Goal: Task Accomplishment & Management: Manage account settings

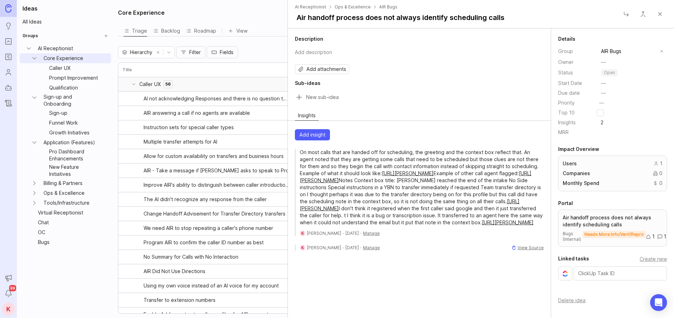
click at [659, 15] on button "Close" at bounding box center [660, 14] width 14 height 14
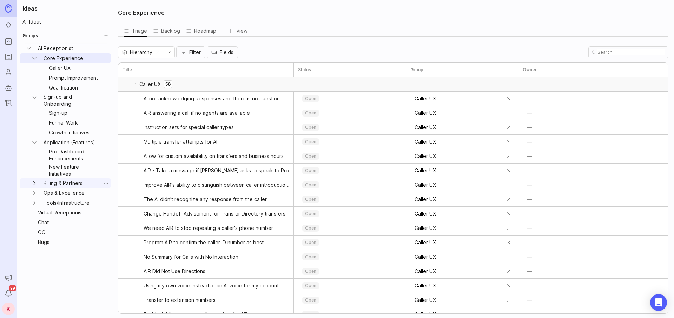
click at [35, 184] on icon "Billing & Partners expand" at bounding box center [34, 183] width 7 height 7
click at [35, 221] on icon "Ops & Excellence expand" at bounding box center [34, 222] width 7 height 7
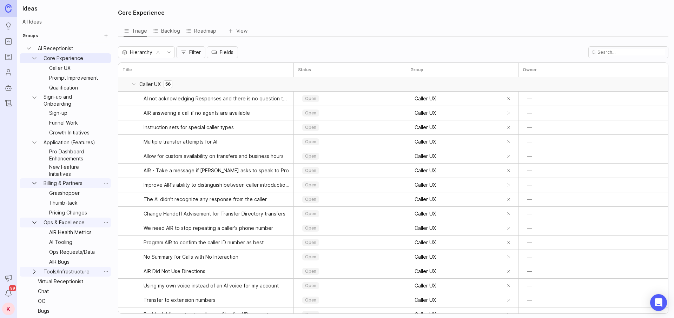
scroll to position [1, 0]
click at [35, 269] on icon "Tools/Infrastructure expand" at bounding box center [34, 271] width 7 height 7
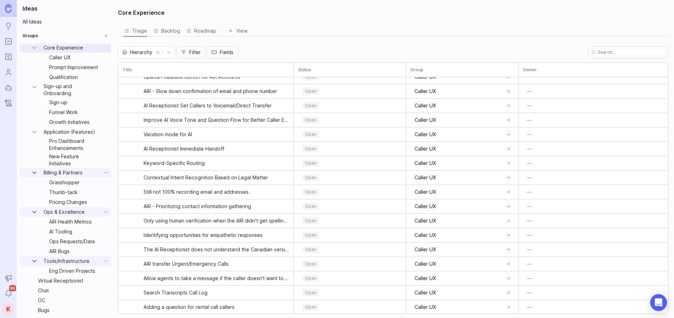
scroll to position [0, 0]
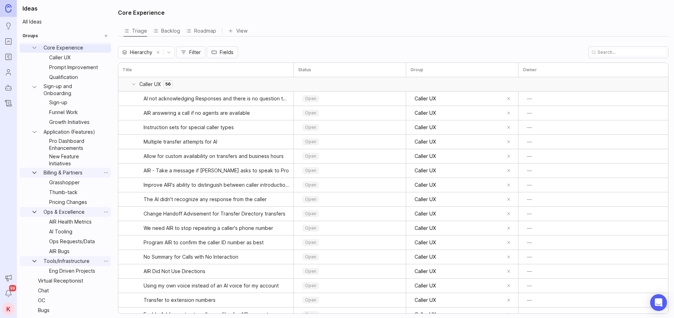
click at [281, 45] on div "Core Experience Triage Backlog Roadmap View To pick up a draggable item, press …" at bounding box center [394, 159] width 561 height 318
click at [170, 31] on div "Backlog" at bounding box center [166, 31] width 27 height 10
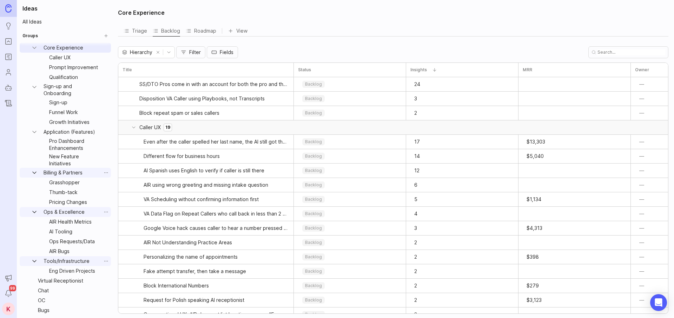
click at [139, 29] on div "Triage" at bounding box center [136, 31] width 24 height 10
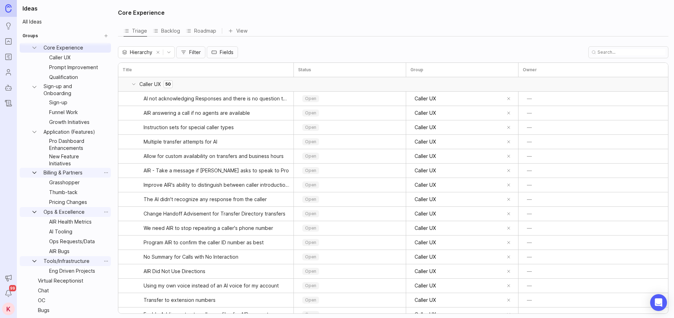
click at [196, 32] on div "Roadmap" at bounding box center [201, 31] width 31 height 10
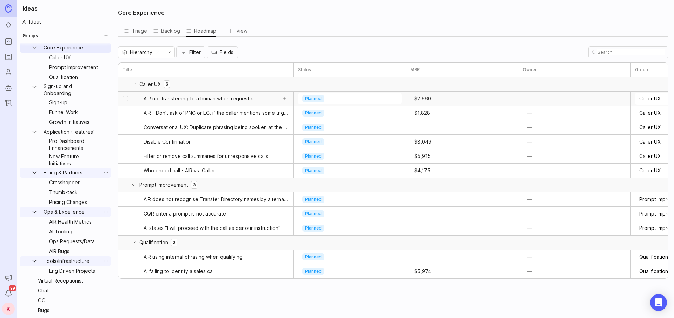
click at [217, 98] on span "AIR not transferring to a human when requested" at bounding box center [200, 98] width 112 height 7
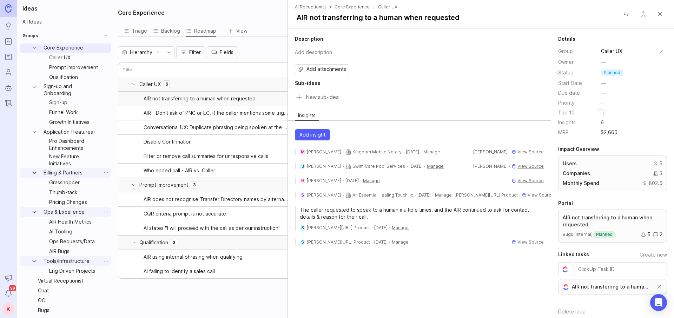
click at [662, 15] on button "Close" at bounding box center [660, 14] width 14 height 14
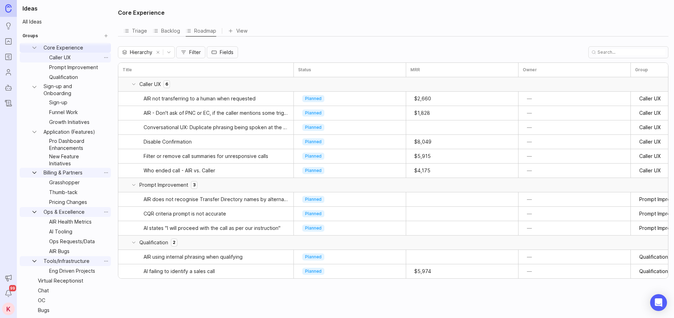
click at [69, 57] on link "Caller UX" at bounding box center [73, 58] width 55 height 10
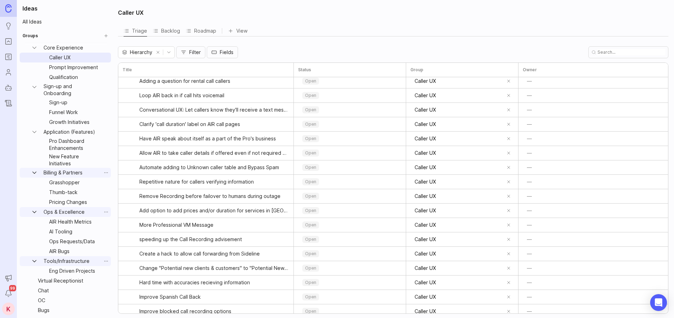
scroll to position [496, 0]
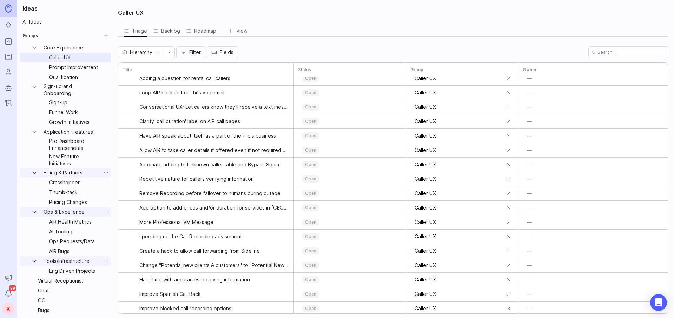
click at [9, 39] on icon "Portal" at bounding box center [9, 41] width 8 height 8
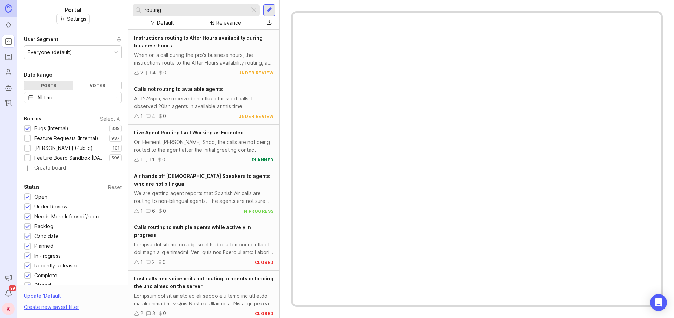
click at [8, 58] on icon "Roadmaps" at bounding box center [9, 58] width 2 height 0
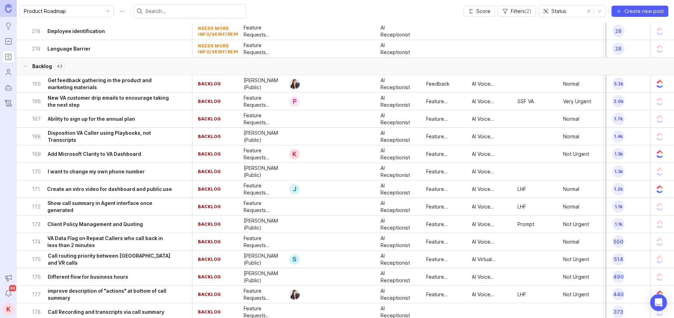
scroll to position [2194, 0]
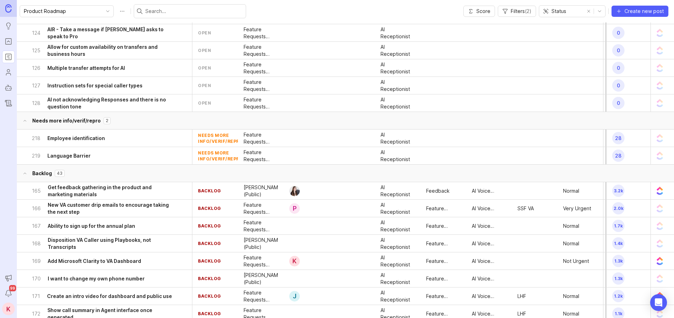
click at [155, 172] on button "Backlog 43" at bounding box center [351, 174] width 669 height 18
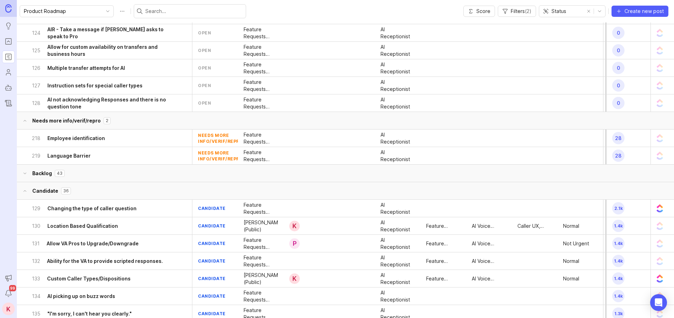
click at [158, 120] on button "Needs more info/verif/repro 2" at bounding box center [351, 121] width 669 height 18
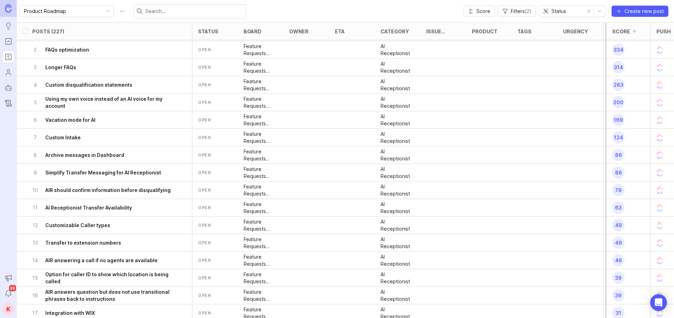
scroll to position [0, 0]
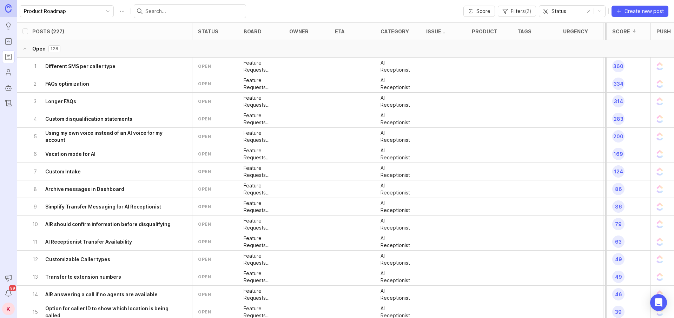
click at [125, 53] on button "Open 128" at bounding box center [351, 49] width 669 height 18
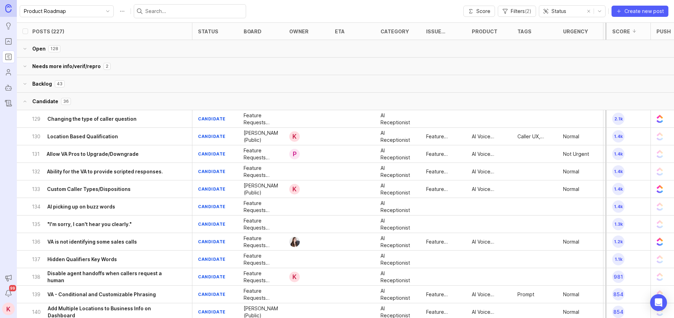
click at [136, 103] on button "Candidate 36" at bounding box center [351, 102] width 669 height 18
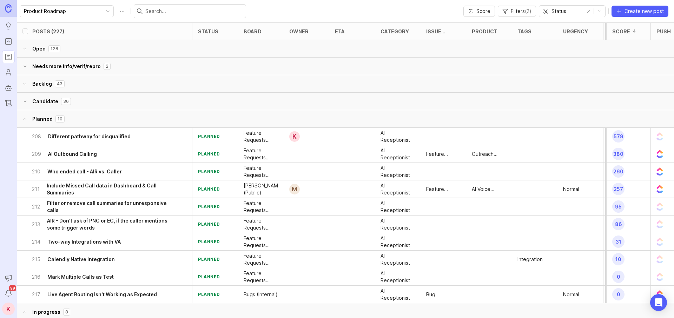
click at [136, 126] on button "Planned 10" at bounding box center [351, 119] width 669 height 18
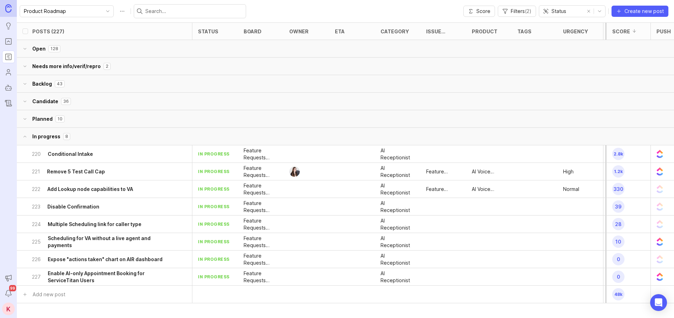
click at [134, 143] on button "In progress 8" at bounding box center [351, 137] width 669 height 18
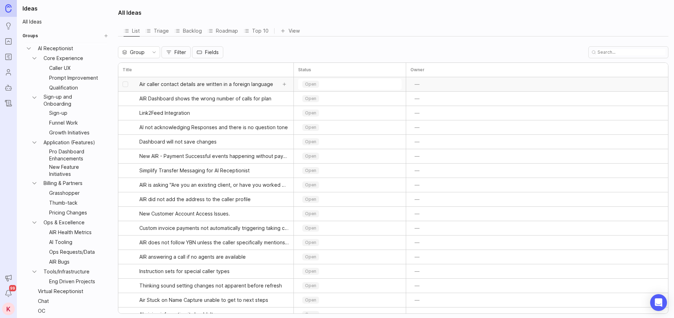
click at [229, 86] on span "Air caller contact details are written in a foreign language" at bounding box center [206, 84] width 134 height 7
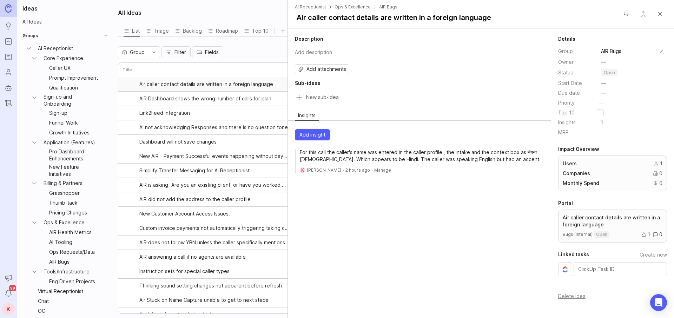
click at [610, 72] on p "open" at bounding box center [609, 73] width 11 height 6
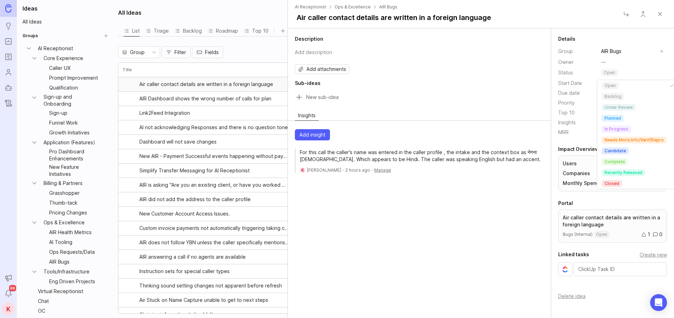
click at [495, 85] on h2 "Sub-ideas" at bounding box center [419, 83] width 249 height 7
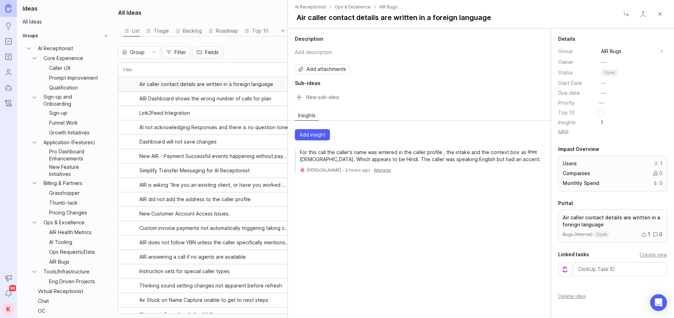
click at [664, 13] on button "Close" at bounding box center [660, 14] width 14 height 14
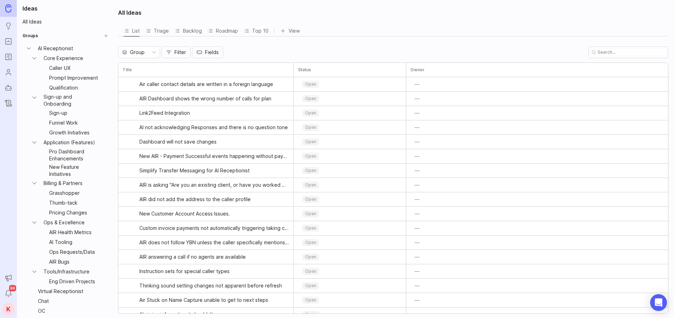
click at [11, 27] on icon "Ideas" at bounding box center [9, 26] width 8 height 8
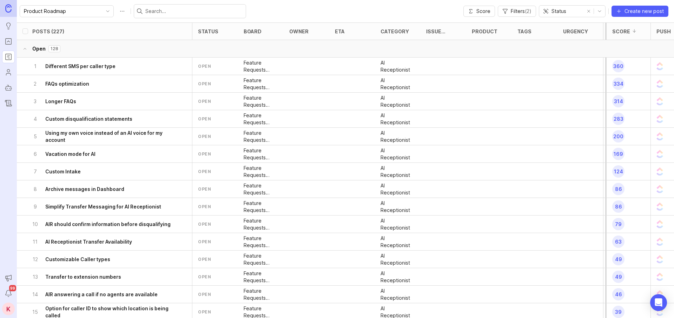
click at [56, 46] on p "128" at bounding box center [55, 49] width 8 height 6
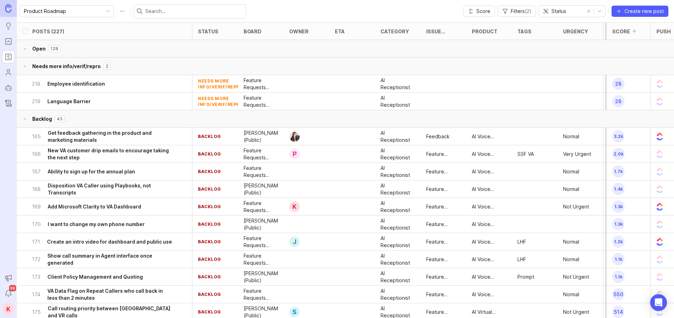
click at [78, 65] on button "Needs more info/verif/repro 2" at bounding box center [351, 67] width 669 height 18
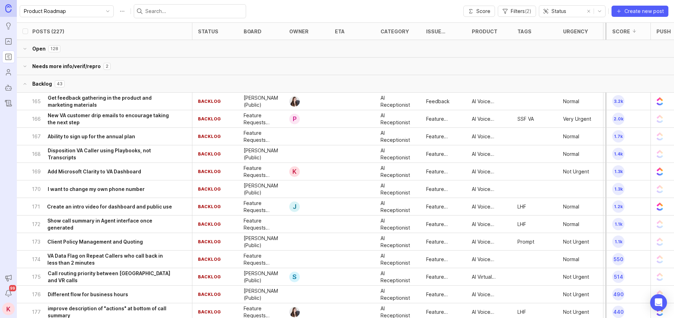
click at [83, 90] on button "Backlog 43" at bounding box center [351, 84] width 669 height 18
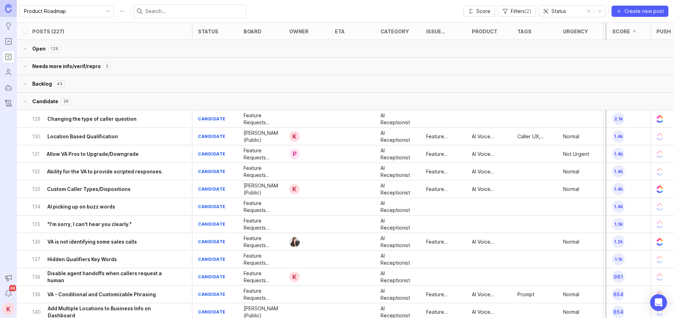
click at [83, 109] on button "Candidate 36" at bounding box center [351, 102] width 669 height 18
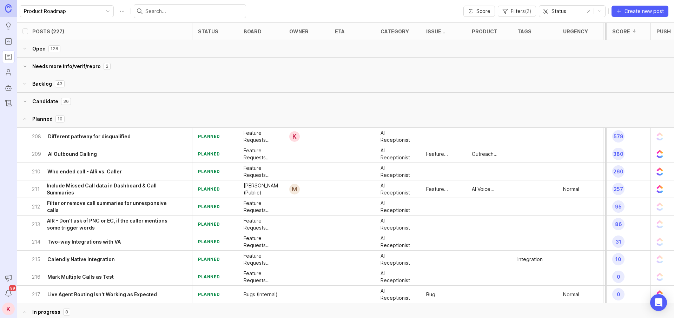
click at [82, 125] on button "Planned 10" at bounding box center [351, 119] width 669 height 18
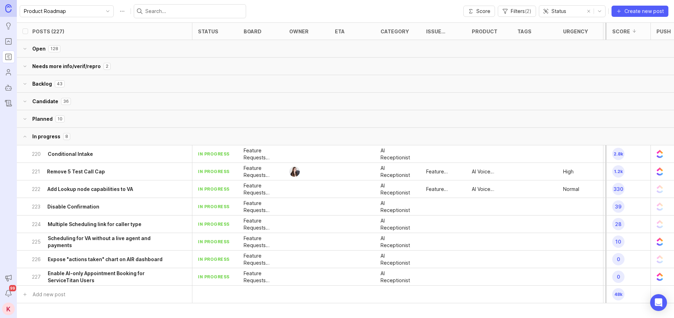
click at [101, 130] on button "In progress 8" at bounding box center [351, 137] width 669 height 18
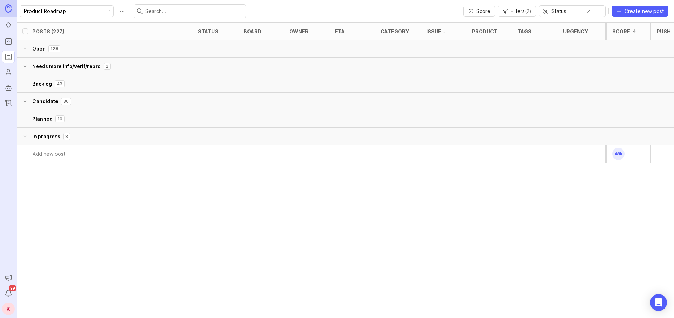
click at [76, 52] on button "Open 128" at bounding box center [351, 49] width 669 height 18
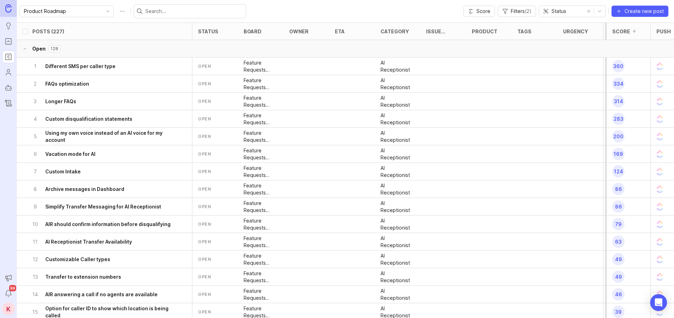
click at [117, 68] on div "1 Different SMS per caller type" at bounding box center [102, 66] width 140 height 17
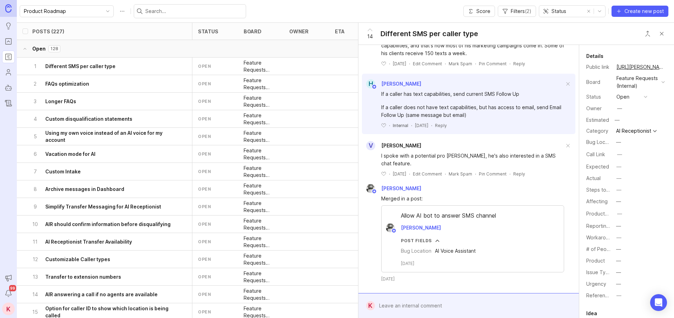
scroll to position [950, 0]
click at [664, 37] on button "Close button" at bounding box center [662, 34] width 14 height 14
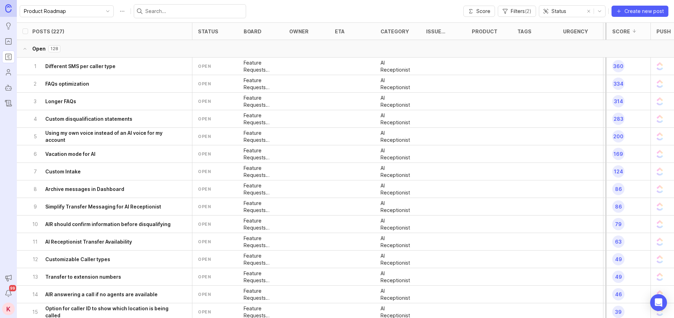
click at [110, 79] on div "2 FAQs optimization" at bounding box center [102, 83] width 140 height 17
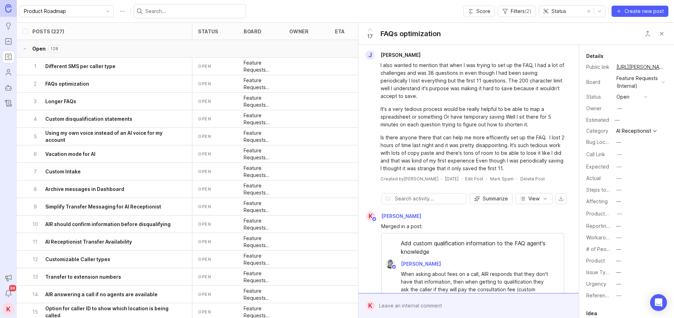
click at [664, 34] on button "Close button" at bounding box center [662, 34] width 14 height 14
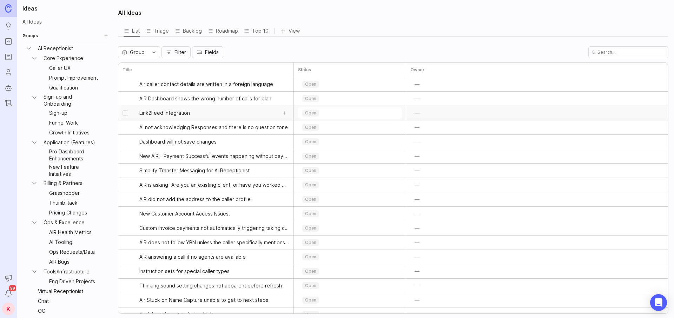
click at [189, 110] on span "Link2Feed Integration" at bounding box center [164, 113] width 51 height 7
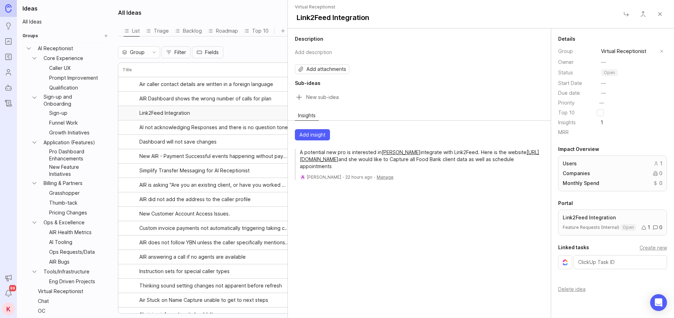
click at [662, 11] on button "Close" at bounding box center [660, 14] width 14 height 14
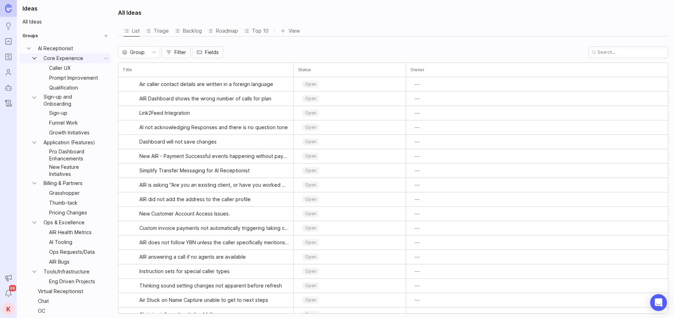
click at [31, 56] on icon "Core Experience expand" at bounding box center [34, 58] width 7 height 7
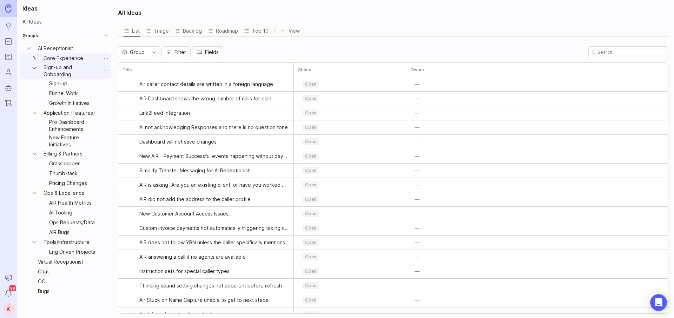
click at [32, 67] on icon "Sign-up and Onboarding expand" at bounding box center [34, 68] width 7 height 7
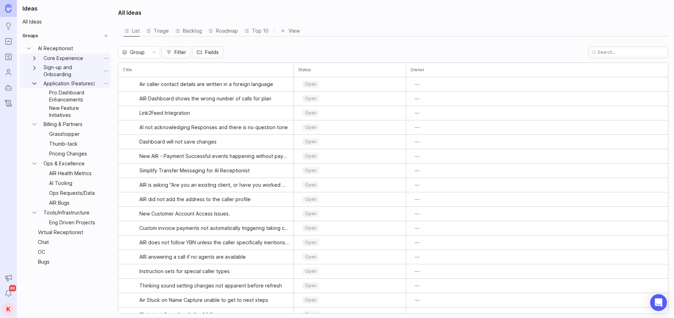
click at [35, 81] on icon "Application (Features) expand" at bounding box center [34, 83] width 7 height 7
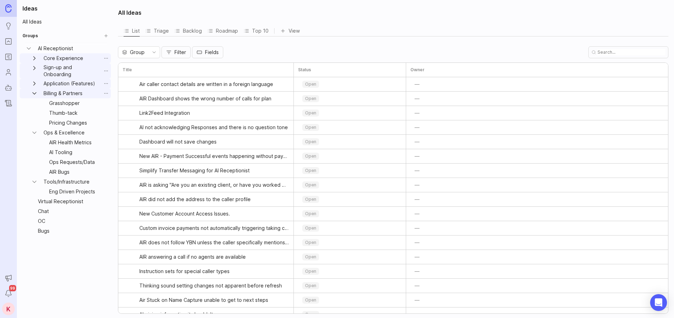
click at [38, 91] on button "Billing & Partners expand" at bounding box center [34, 94] width 13 height 10
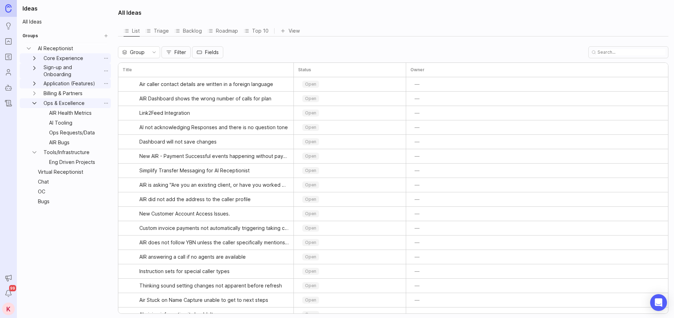
click at [35, 106] on icon "Ops & Excellence expand" at bounding box center [34, 103] width 7 height 7
click at [36, 113] on icon "Tools/Infrastructure expand" at bounding box center [34, 113] width 7 height 7
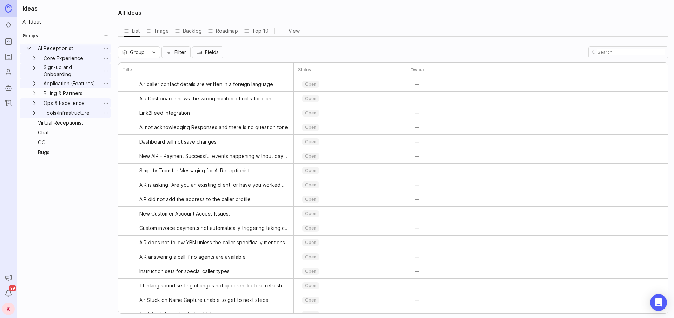
click at [26, 50] on icon "AI Receptionist expand" at bounding box center [28, 48] width 7 height 7
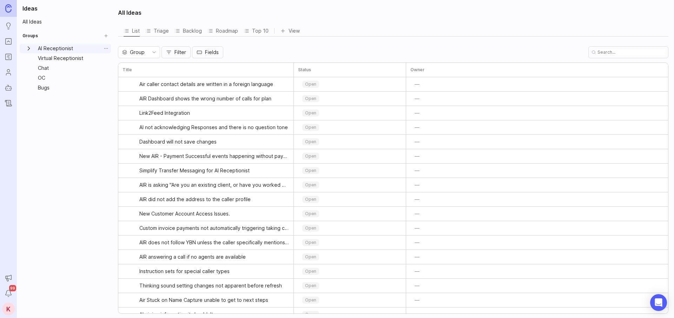
click at [259, 32] on div "Top 10" at bounding box center [256, 31] width 25 height 10
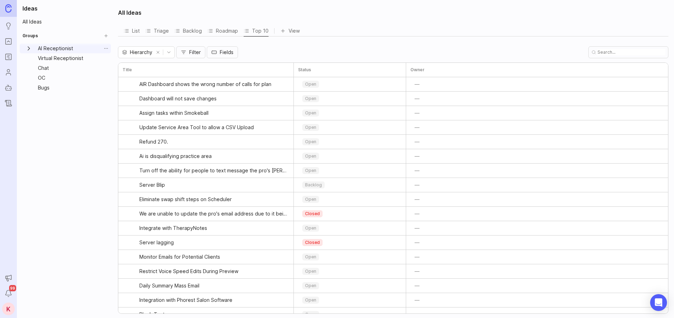
click at [160, 31] on div "Triage" at bounding box center [157, 31] width 24 height 10
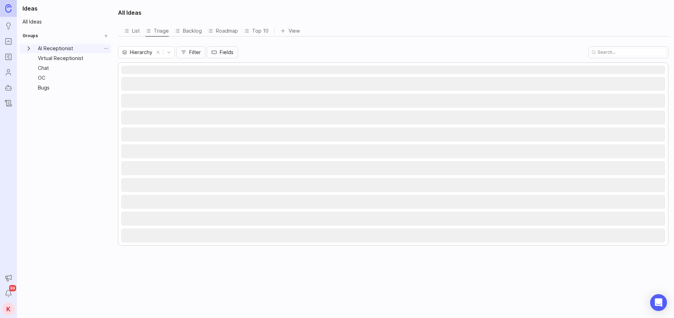
click at [182, 32] on div "Backlog" at bounding box center [188, 31] width 27 height 10
click at [230, 33] on div "Roadmap" at bounding box center [223, 31] width 31 height 10
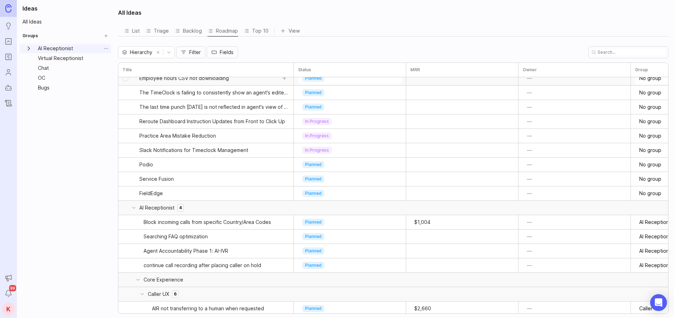
scroll to position [15, 0]
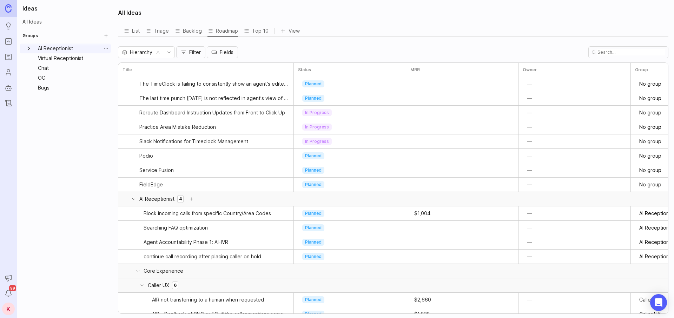
click at [246, 201] on div "AI Receptionist 4" at bounding box center [206, 199] width 176 height 14
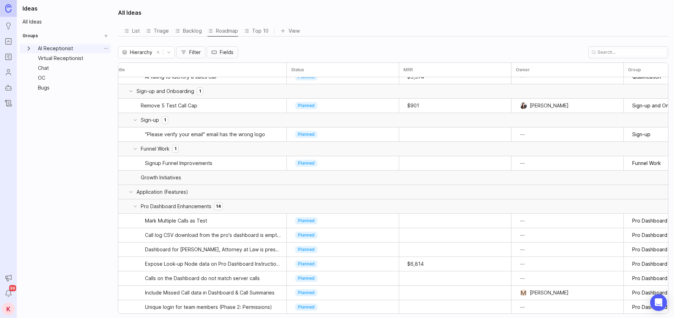
scroll to position [378, 7]
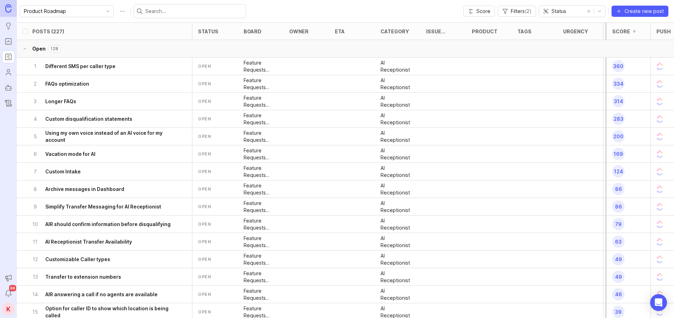
scroll to position [2, 0]
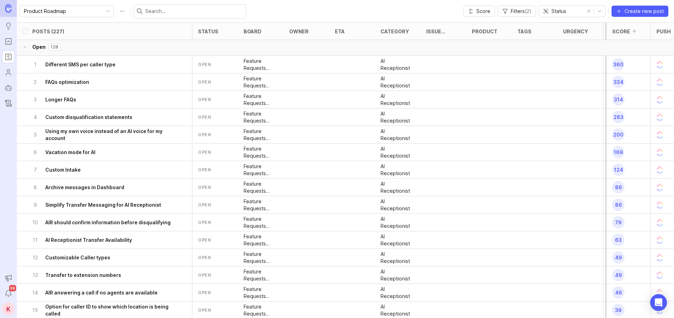
click at [159, 48] on button "Open 128" at bounding box center [351, 47] width 669 height 18
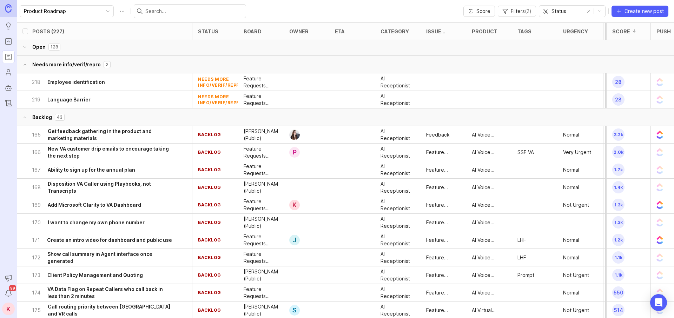
click at [156, 66] on button "Needs more info/verif/repro 2" at bounding box center [351, 65] width 669 height 18
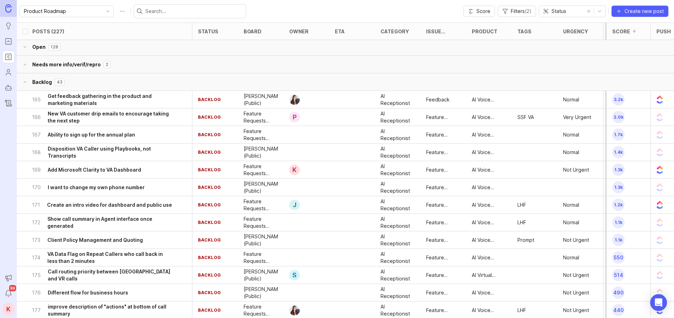
click at [156, 80] on button "Backlog 43" at bounding box center [351, 82] width 669 height 18
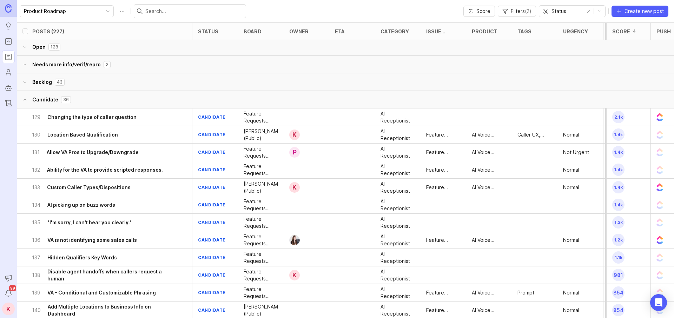
click at [159, 101] on button "Candidate 36" at bounding box center [351, 100] width 669 height 18
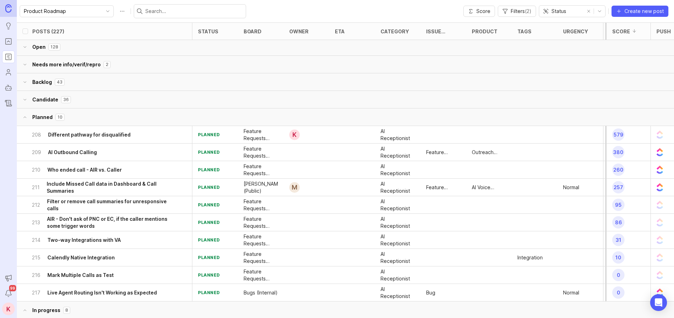
click at [162, 117] on button "Planned 10" at bounding box center [351, 118] width 669 height 18
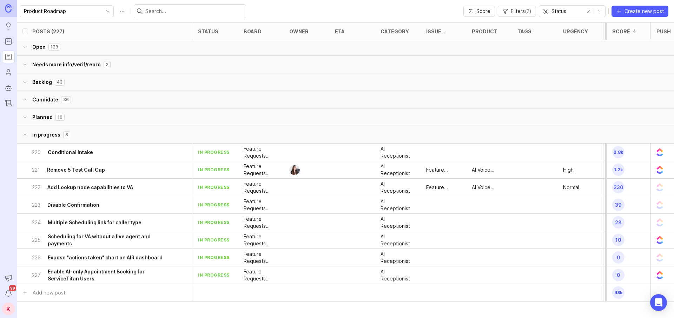
click at [166, 135] on button "In progress 8" at bounding box center [351, 135] width 669 height 18
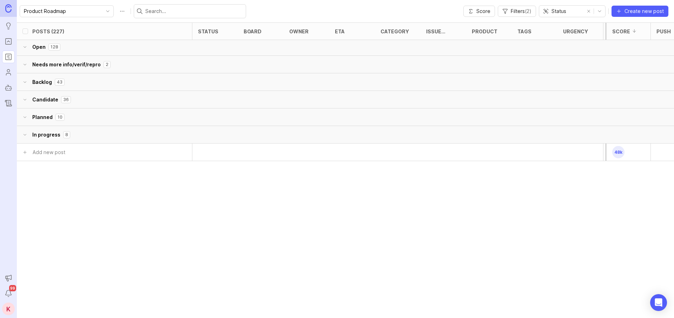
click at [166, 135] on button "In progress 8" at bounding box center [351, 135] width 669 height 18
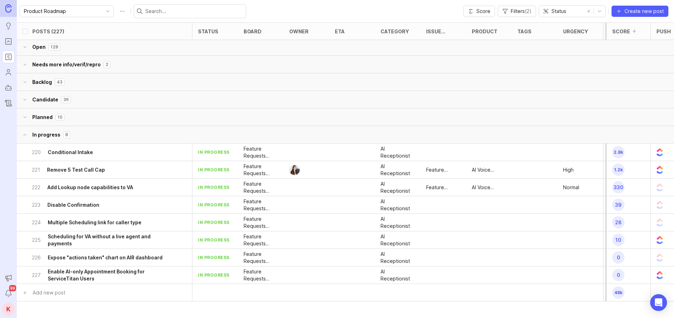
click at [136, 165] on div "221 Remove 5 Test Call Cap" at bounding box center [102, 169] width 140 height 17
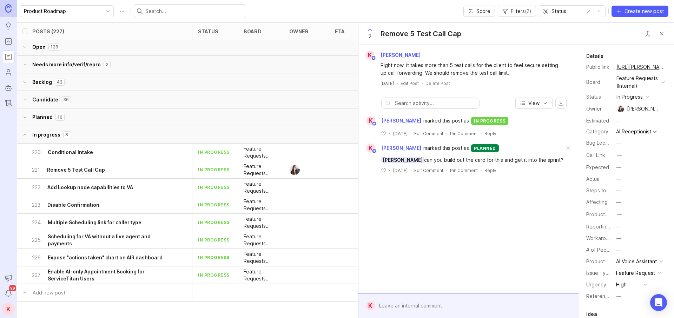
click at [633, 94] on div "in progress" at bounding box center [630, 97] width 26 height 8
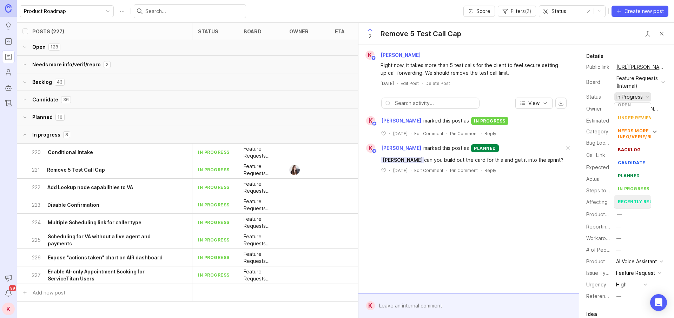
scroll to position [31, 0]
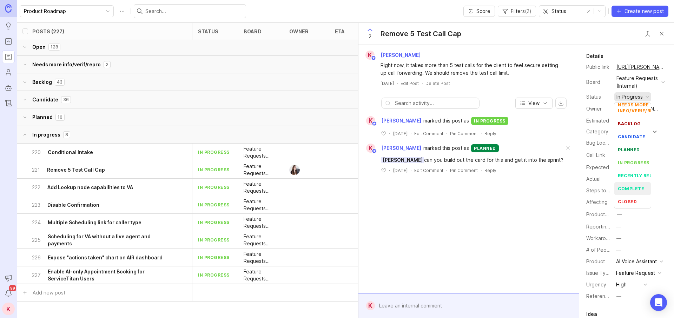
click at [635, 192] on li "complete" at bounding box center [633, 188] width 37 height 13
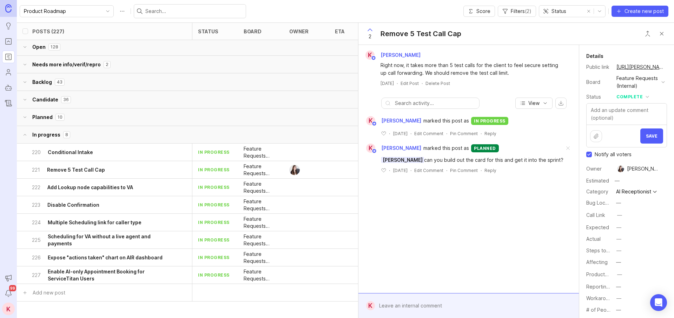
click at [634, 95] on div "complete" at bounding box center [630, 97] width 26 height 8
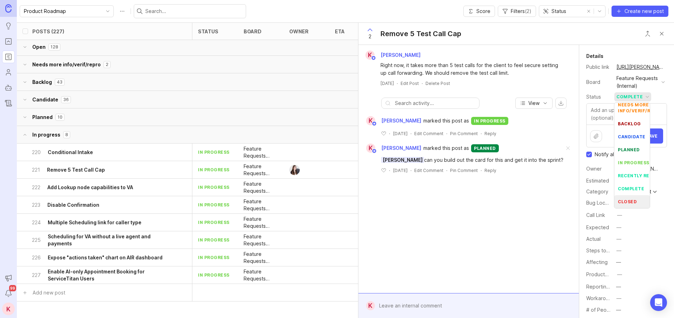
click at [633, 200] on div "closed" at bounding box center [627, 202] width 19 height 6
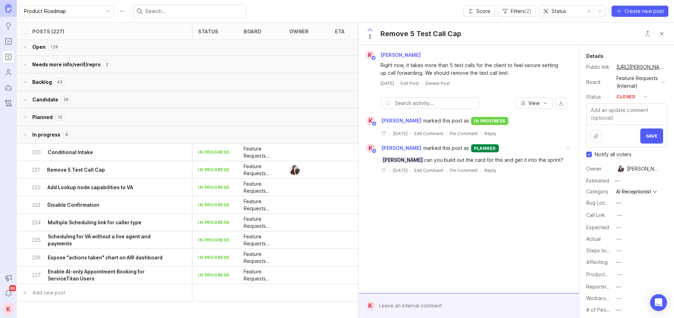
click at [424, 312] on div at bounding box center [474, 305] width 198 height 13
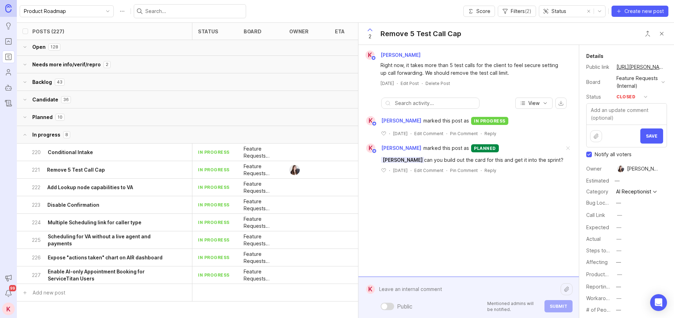
click at [666, 134] on div "Save" at bounding box center [627, 136] width 80 height 22
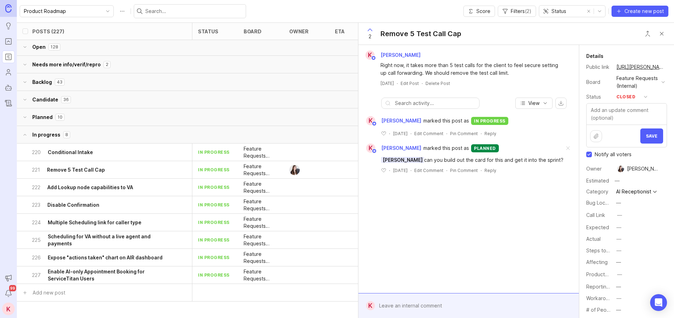
click at [653, 138] on span "Save" at bounding box center [652, 135] width 12 height 5
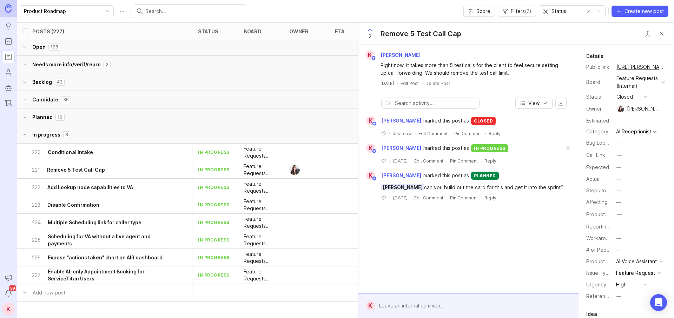
click at [658, 34] on button "Close button" at bounding box center [662, 34] width 14 height 14
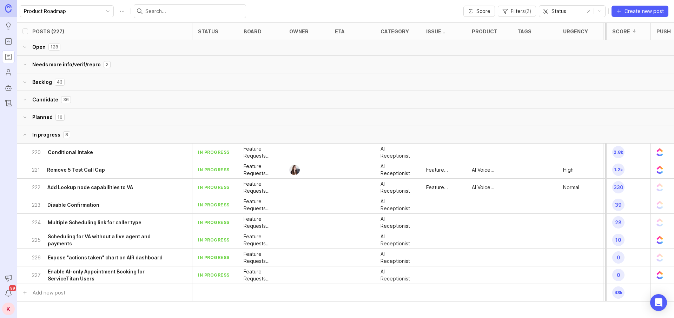
click at [113, 201] on div "223 Disable Confirmation" at bounding box center [102, 204] width 140 height 17
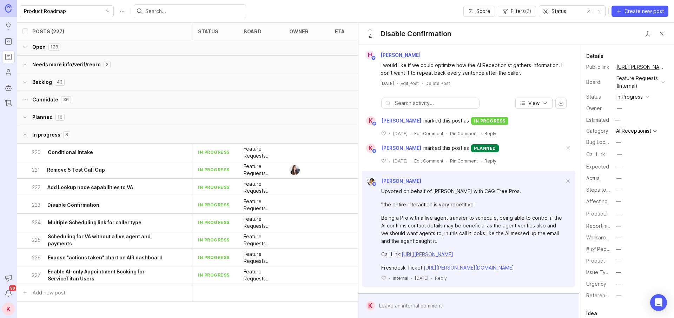
click at [662, 32] on button "Close button" at bounding box center [662, 34] width 14 height 14
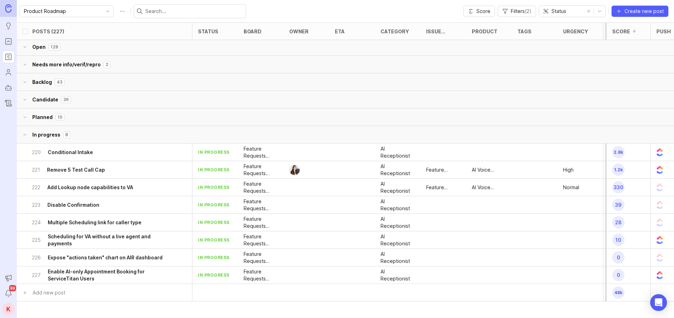
click at [95, 135] on button "In progress 8" at bounding box center [351, 135] width 669 height 18
